Goal: Task Accomplishment & Management: Use online tool/utility

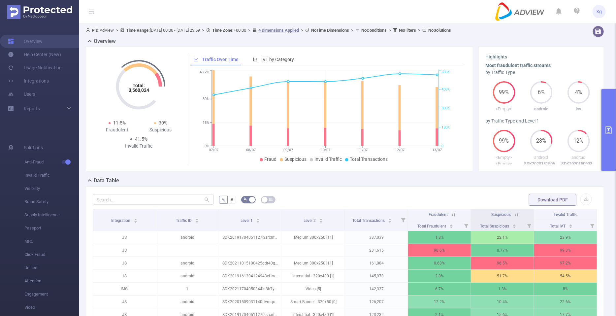
click at [616, 123] on button "primary" at bounding box center [609, 130] width 15 height 82
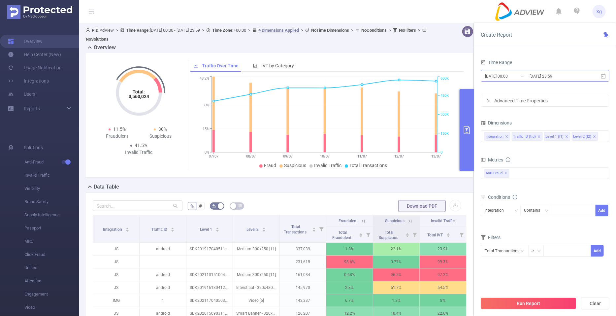
click at [515, 76] on input "[DATE] 00:00" at bounding box center [511, 76] width 53 height 9
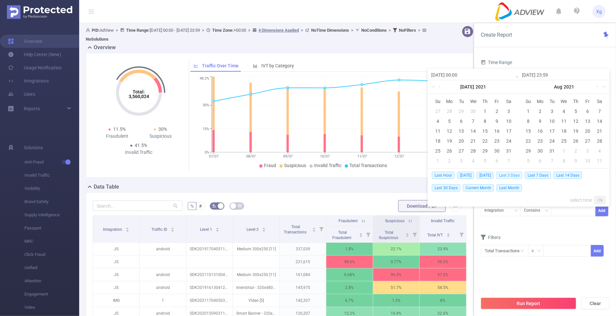
click at [508, 176] on span "Last 3 Days" at bounding box center [510, 175] width 26 height 7
type input "[DATE] 00:00"
type input "[DATE] 23:59"
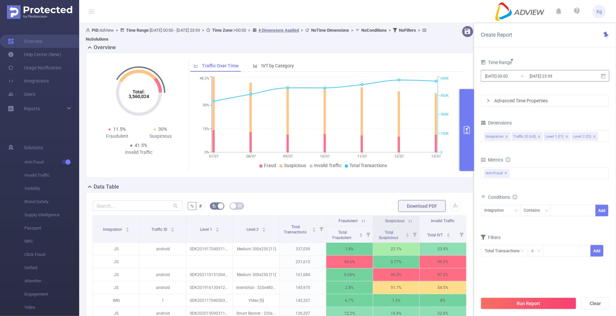
click at [525, 75] on input "[DATE] 00:00" at bounding box center [511, 76] width 53 height 9
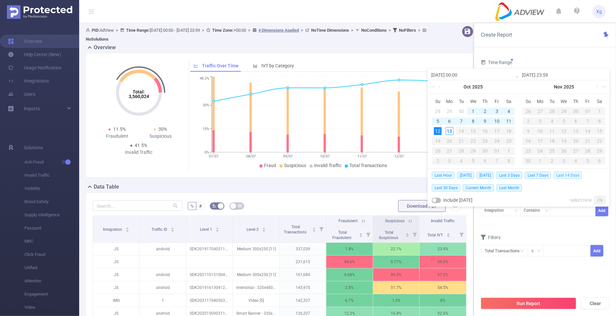
click at [563, 174] on span "Last 14 Days" at bounding box center [568, 175] width 28 height 7
type input "[DATE] 00:00"
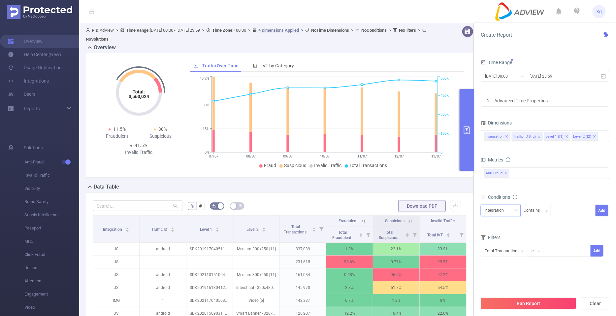
click at [503, 210] on div "Integration" at bounding box center [497, 210] width 24 height 11
click at [548, 225] on form "Dimensions Integration Traffic ID (tid) Level 1 (l1) Level 2 (l2) Metrics Total…" at bounding box center [545, 191] width 129 height 147
click at [508, 209] on div "Integration" at bounding box center [501, 210] width 33 height 11
click at [501, 246] on li "Level 1 (l1)" at bounding box center [501, 244] width 40 height 11
click at [570, 215] on div at bounding box center [573, 211] width 45 height 12
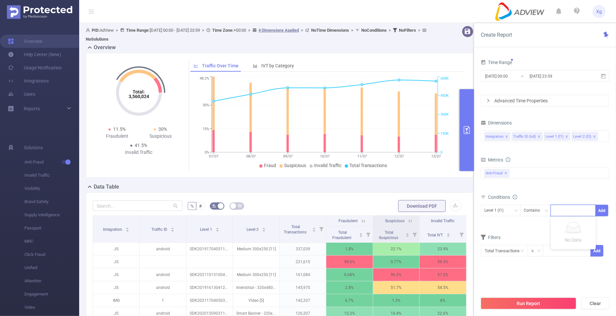
paste input "SDK20231129110528f8d364xn3yeacz1"
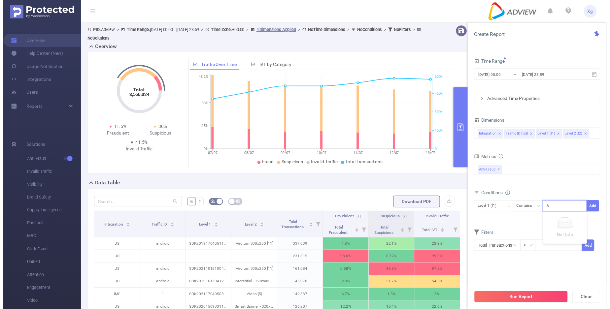
scroll to position [0, 32]
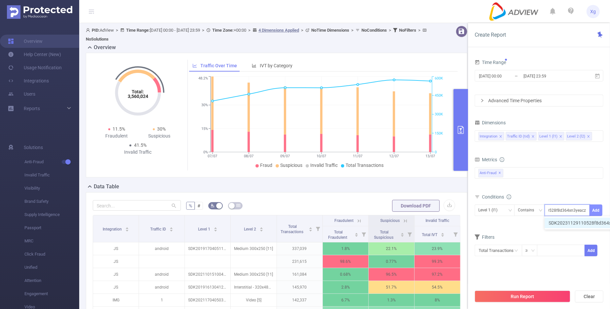
type input "SDK20231129110528f8d364xn3yeacz1"
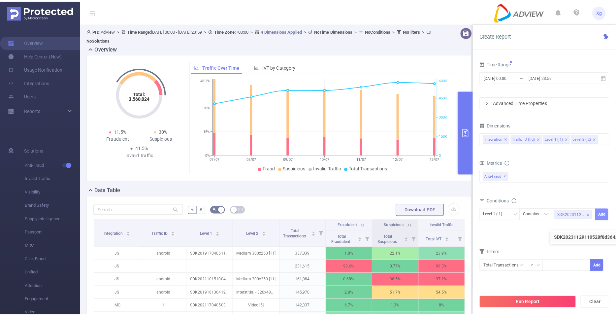
scroll to position [0, 0]
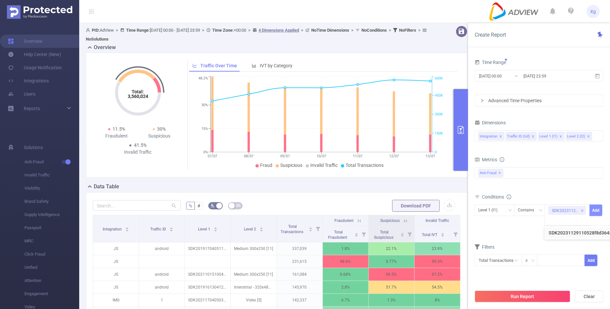
click at [597, 212] on button "Add" at bounding box center [596, 211] width 13 height 12
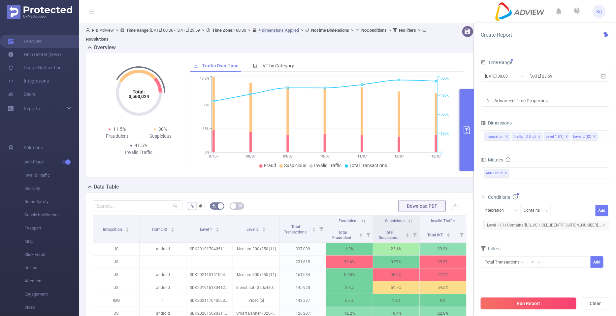
click at [503, 300] on button "Run Report" at bounding box center [529, 303] width 96 height 12
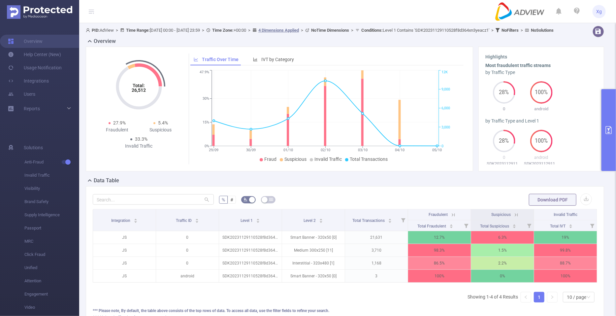
scroll to position [71, 0]
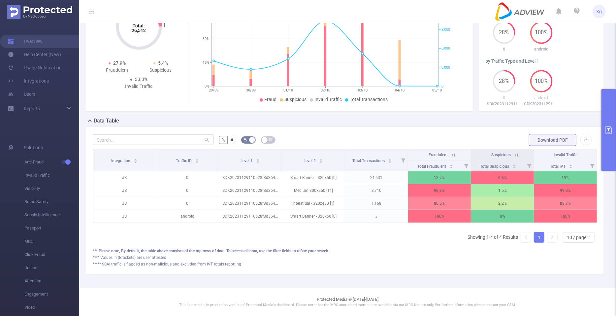
click at [452, 154] on icon at bounding box center [453, 155] width 3 height 3
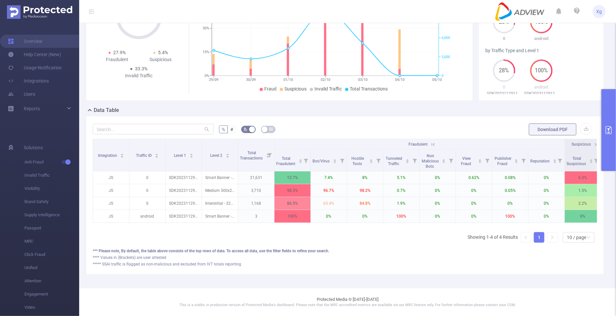
click at [611, 132] on icon "primary" at bounding box center [609, 130] width 8 height 8
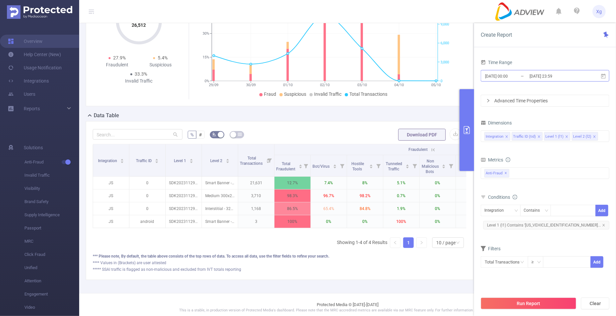
click at [514, 78] on input "[DATE] 00:00" at bounding box center [511, 76] width 53 height 9
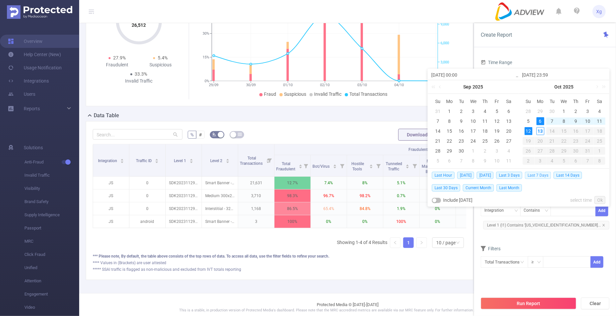
click at [530, 176] on span "Last 7 Days" at bounding box center [538, 175] width 26 height 7
type input "[DATE] 00:00"
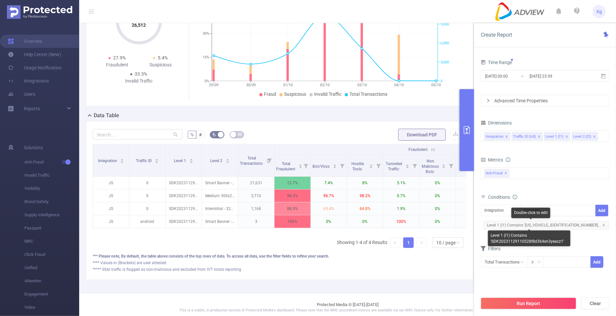
click at [568, 224] on span "Level 1 (l1) Contains '[US_VEHICLE_IDENTIFICATION_NUMBER]..." at bounding box center [547, 225] width 126 height 9
click at [603, 226] on icon "icon: close" at bounding box center [604, 225] width 3 height 3
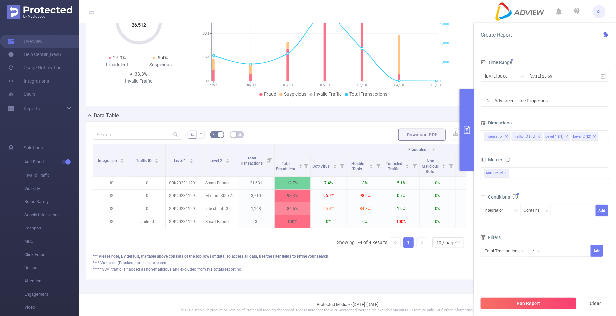
click at [515, 306] on button "Run Report" at bounding box center [529, 303] width 96 height 12
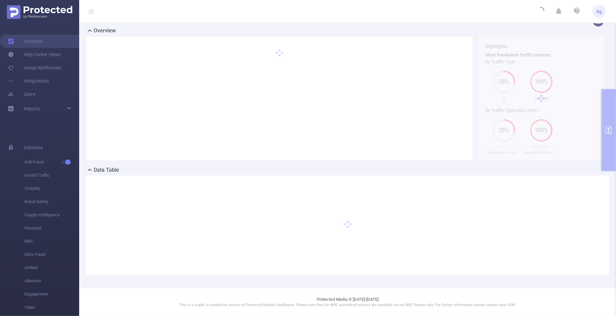
scroll to position [10, 0]
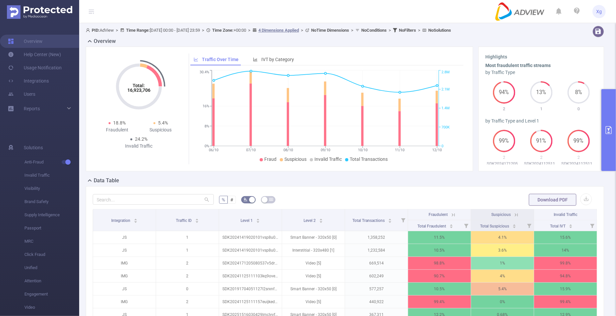
click at [612, 143] on button "primary" at bounding box center [609, 130] width 15 height 82
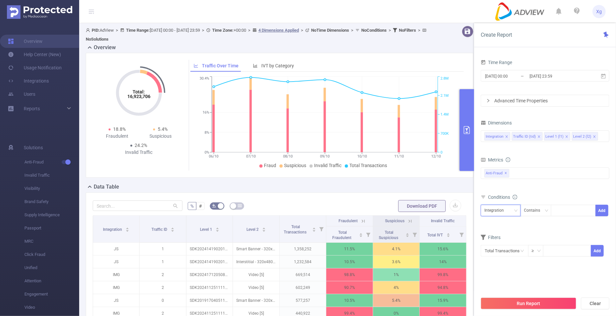
click at [511, 209] on div "Integration" at bounding box center [501, 210] width 33 height 11
click at [501, 237] on li "Traffic ID (tid)" at bounding box center [501, 234] width 40 height 11
click at [541, 209] on div "Contains" at bounding box center [534, 210] width 21 height 11
click at [536, 243] on li "Is Not" at bounding box center [543, 244] width 44 height 11
click at [534, 211] on div "Is Not" at bounding box center [531, 210] width 15 height 11
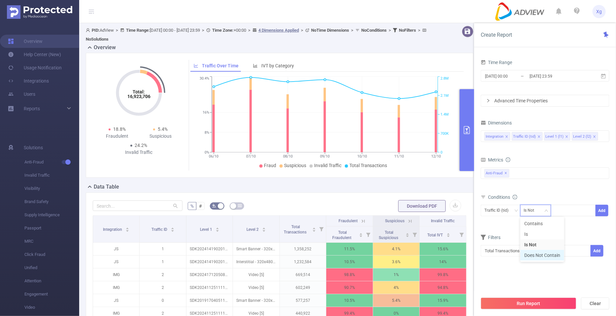
click at [531, 255] on li "Does Not Contain" at bounding box center [543, 255] width 44 height 11
click at [565, 209] on div at bounding box center [574, 210] width 38 height 11
type input "2"
click at [339, 186] on div "Data Table" at bounding box center [282, 187] width 393 height 9
